Goal: Task Accomplishment & Management: Use online tool/utility

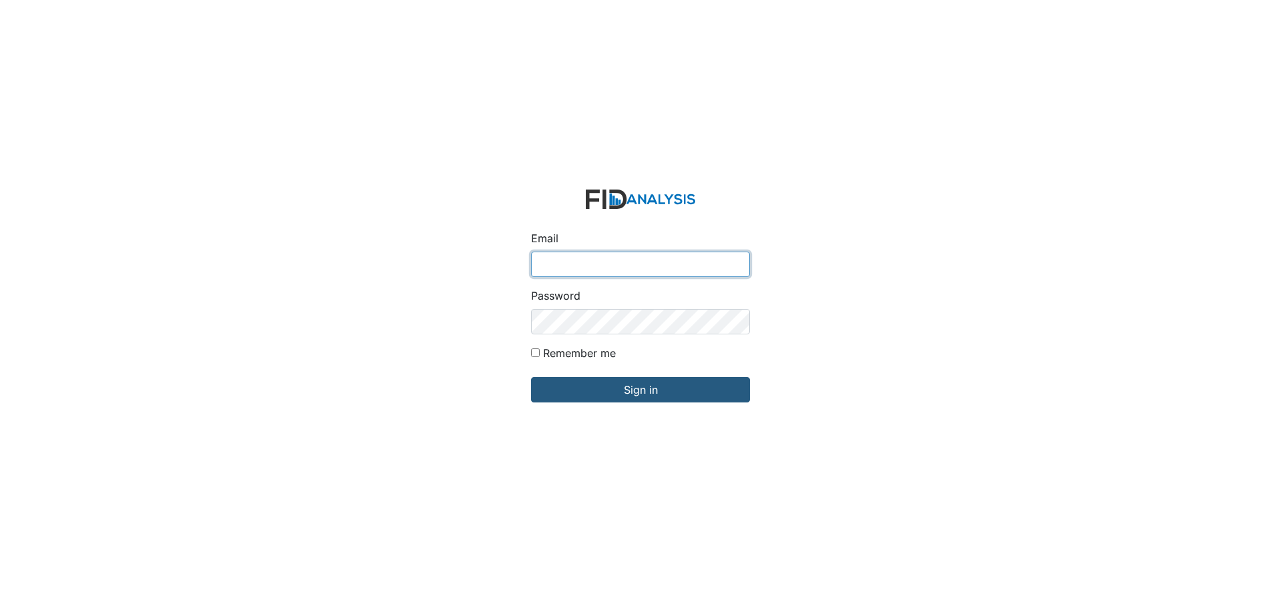
click at [614, 262] on input "Email" at bounding box center [640, 264] width 219 height 25
type input "[EMAIL_ADDRESS][DOMAIN_NAME]"
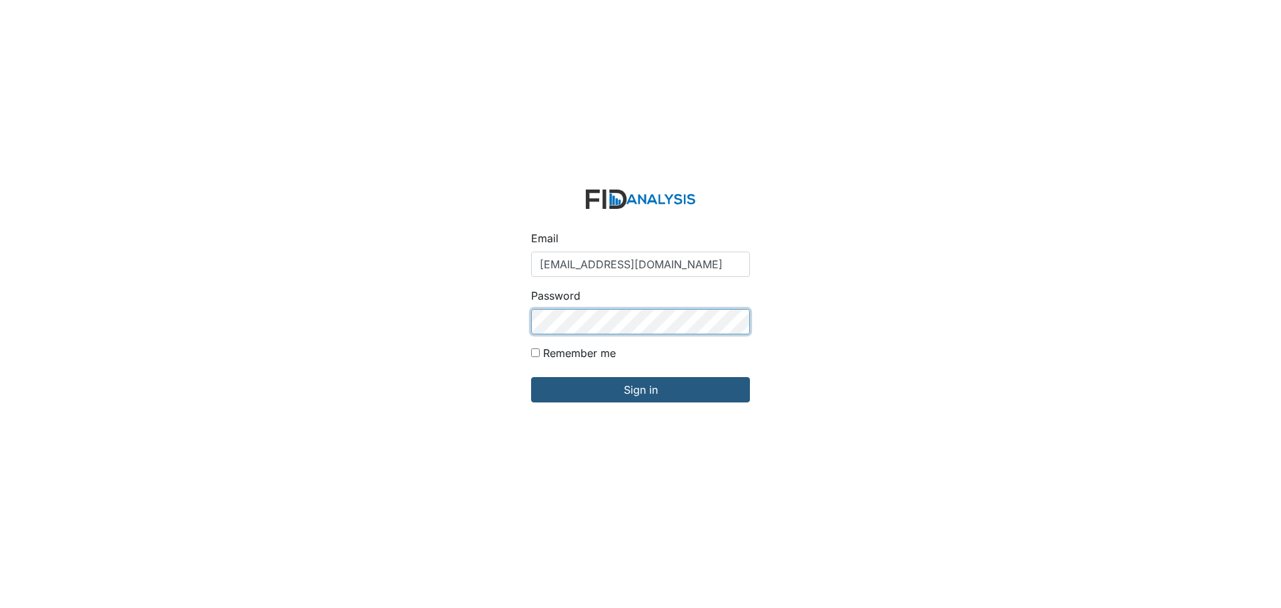
click at [531, 377] on input "Sign in" at bounding box center [640, 389] width 219 height 25
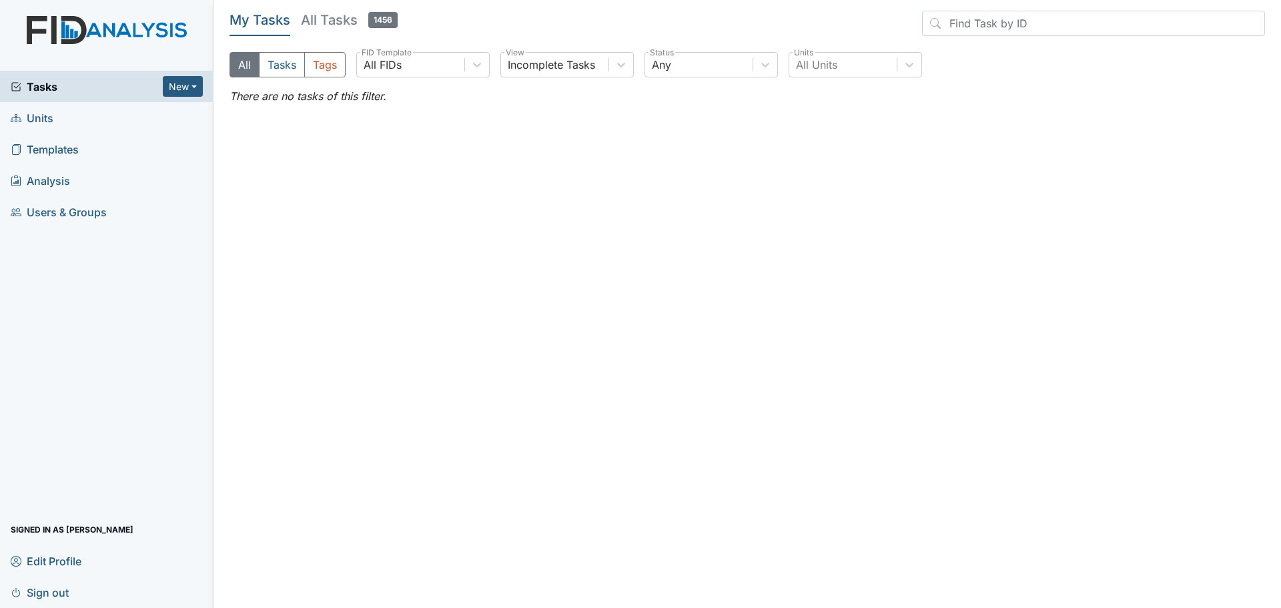
click at [57, 121] on link "Units" at bounding box center [106, 117] width 213 height 31
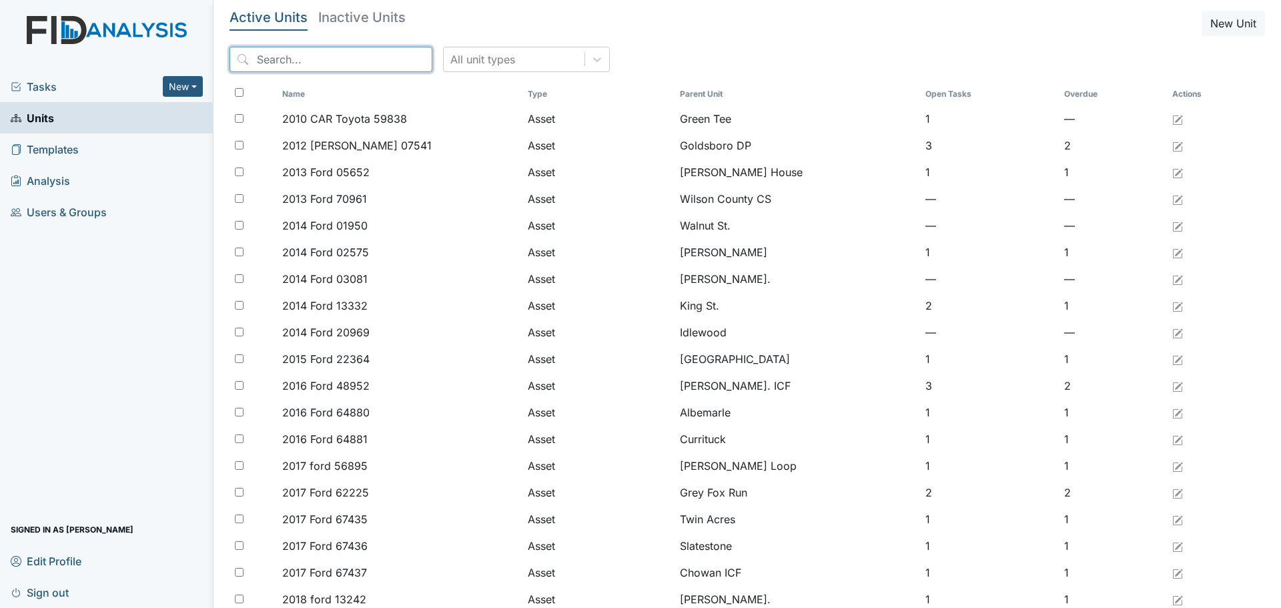
click at [322, 61] on input "search" at bounding box center [330, 59] width 203 height 25
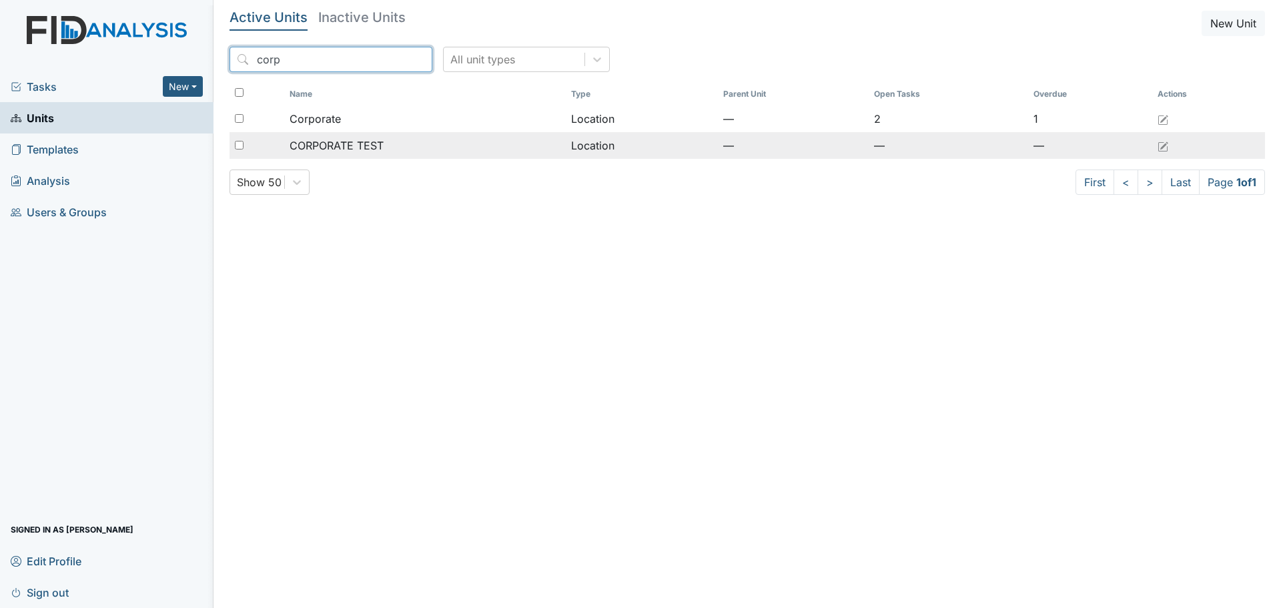
type input "corp"
click at [350, 132] on td "CORPORATE TEST" at bounding box center [425, 145] width 282 height 27
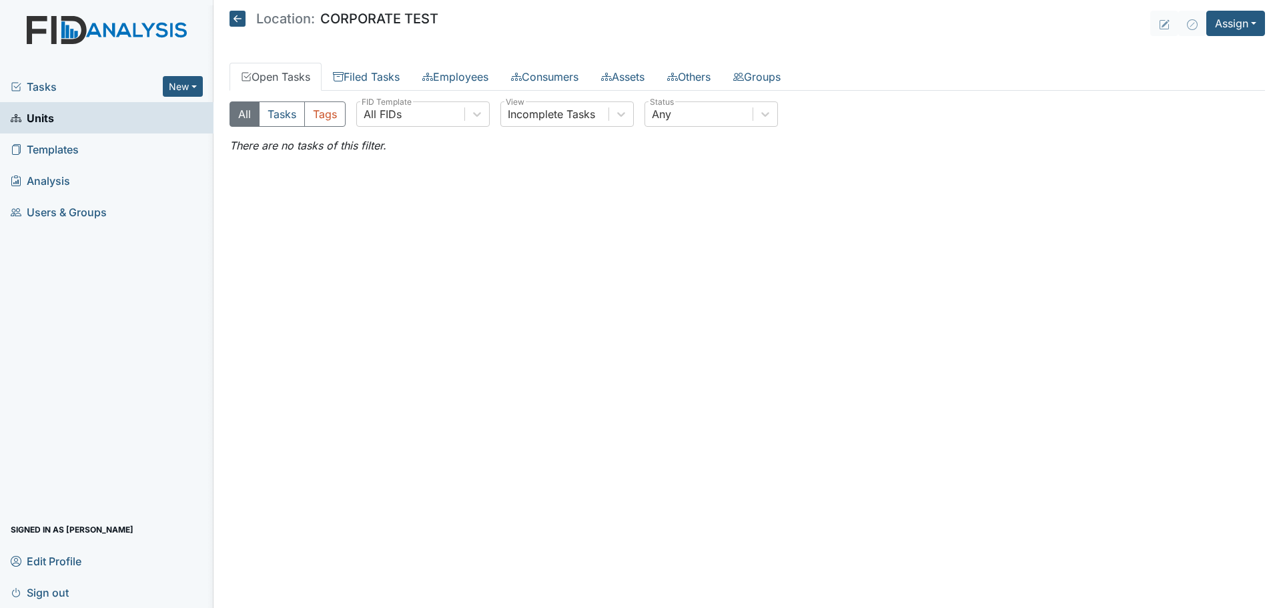
click at [237, 21] on icon at bounding box center [237, 19] width 16 height 16
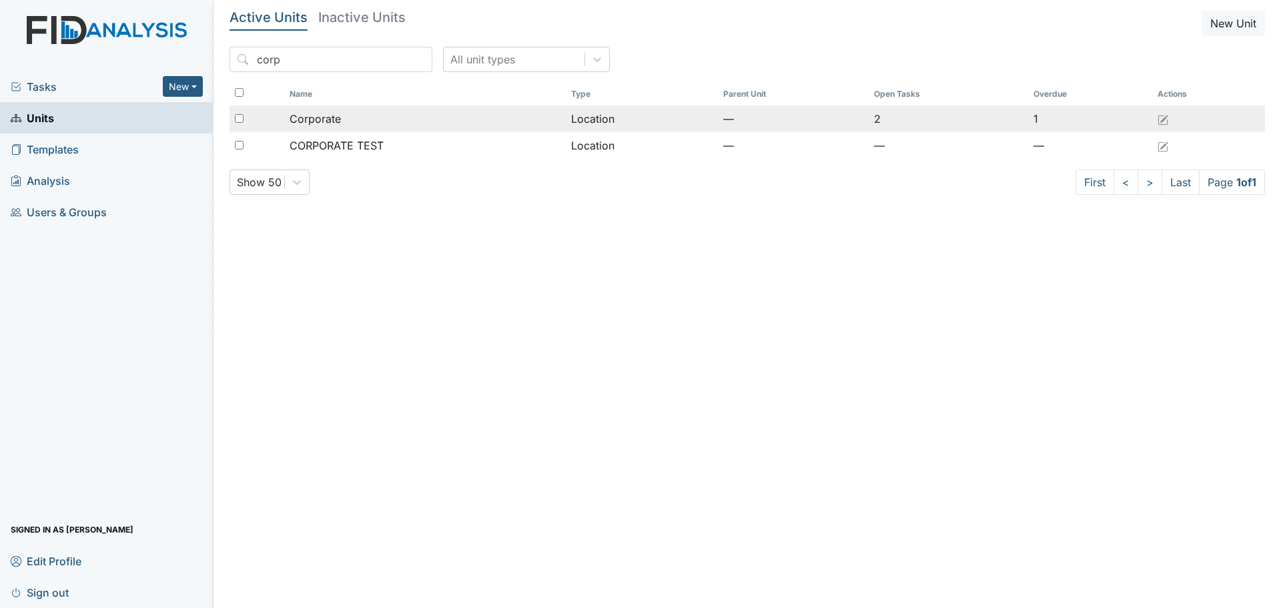
click at [339, 123] on span "Corporate" at bounding box center [315, 119] width 51 height 16
click at [393, 123] on div "Corporate" at bounding box center [426, 119] width 272 height 16
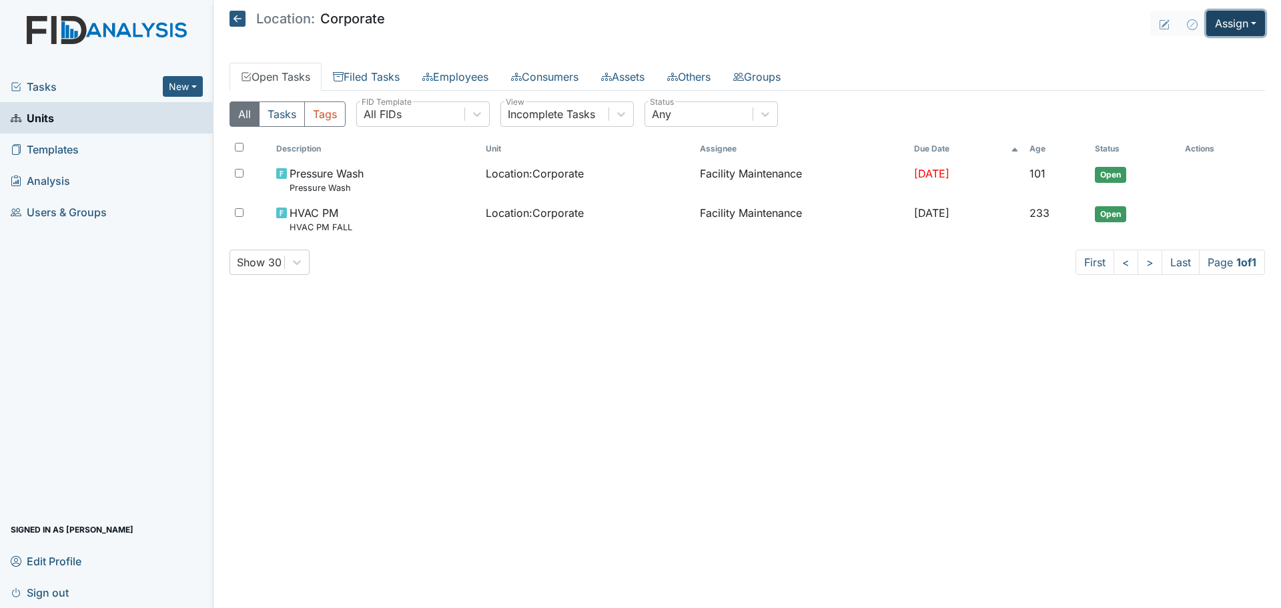
click at [1234, 21] on button "Assign" at bounding box center [1235, 23] width 59 height 25
click at [1205, 77] on link "Assign Inspection" at bounding box center [1203, 75] width 120 height 21
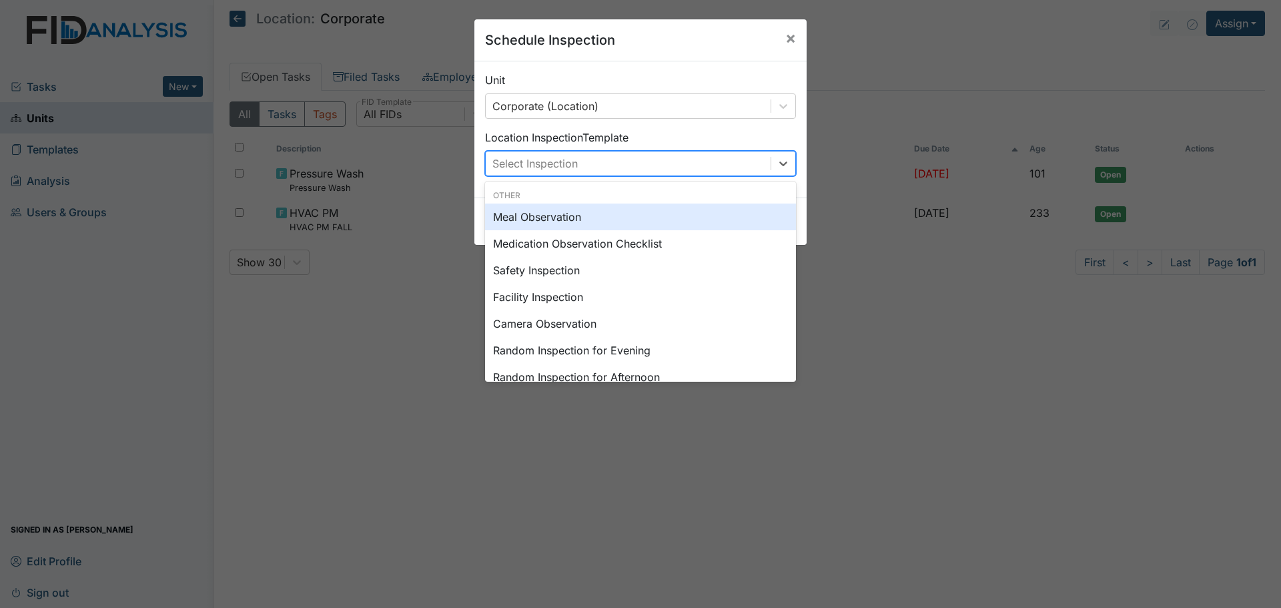
click at [672, 170] on div "Select Inspection" at bounding box center [628, 163] width 285 height 24
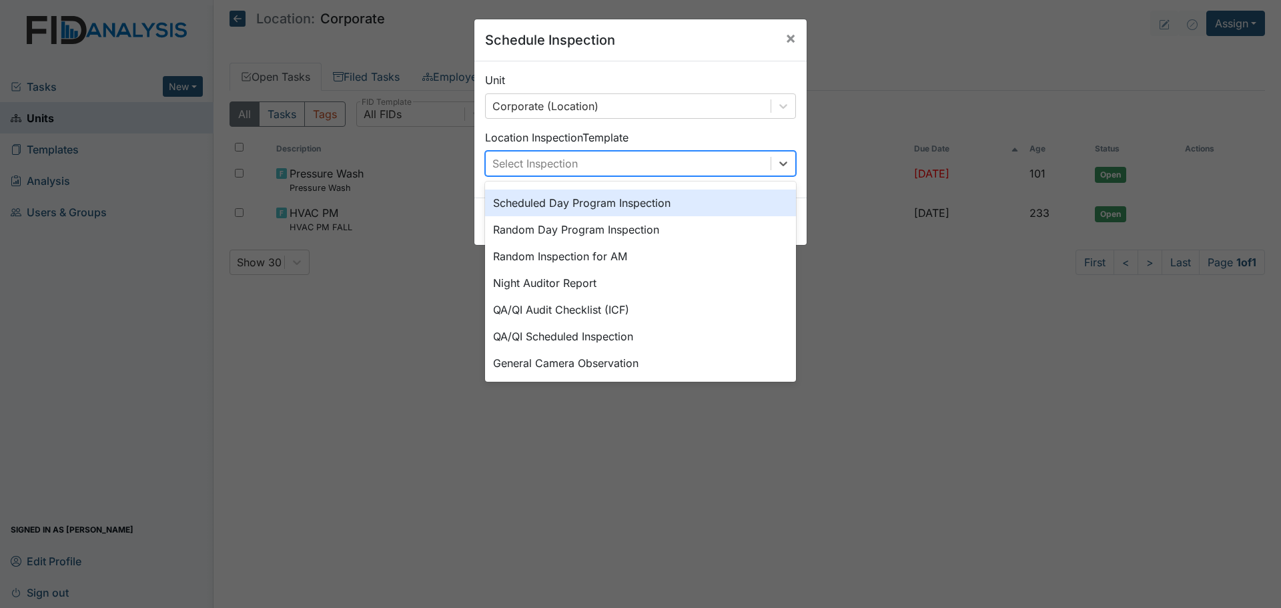
scroll to position [230, 0]
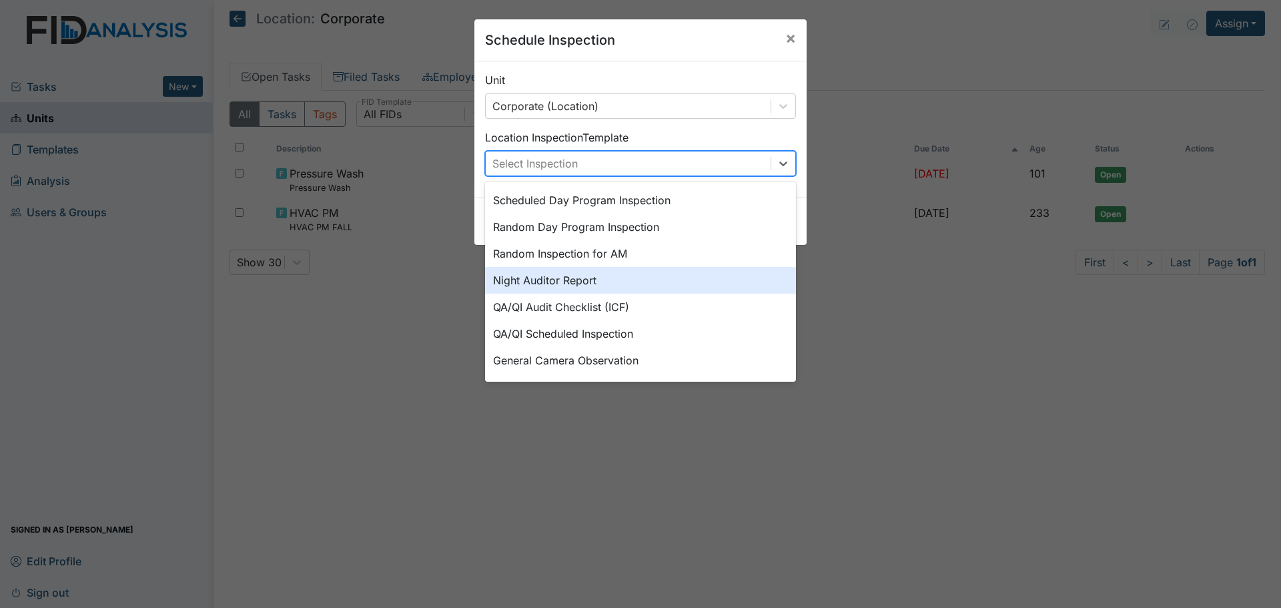
click at [648, 287] on div "Night Auditor Report" at bounding box center [640, 280] width 311 height 27
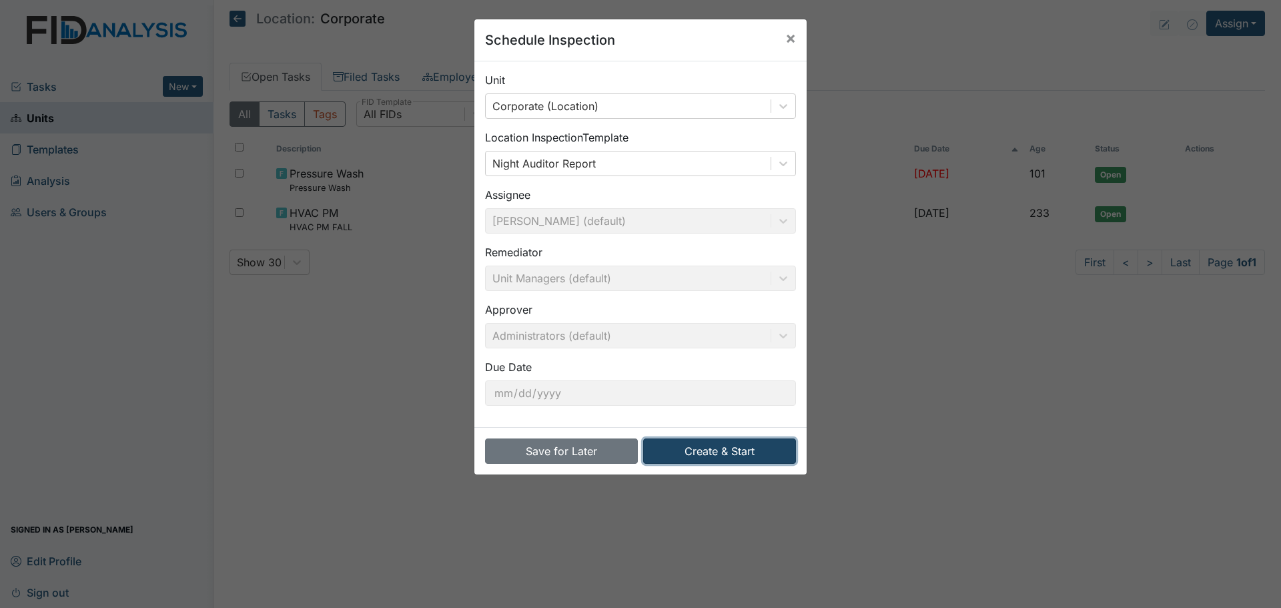
click at [714, 450] on button "Create & Start" at bounding box center [719, 450] width 153 height 25
